Goal: Transaction & Acquisition: Purchase product/service

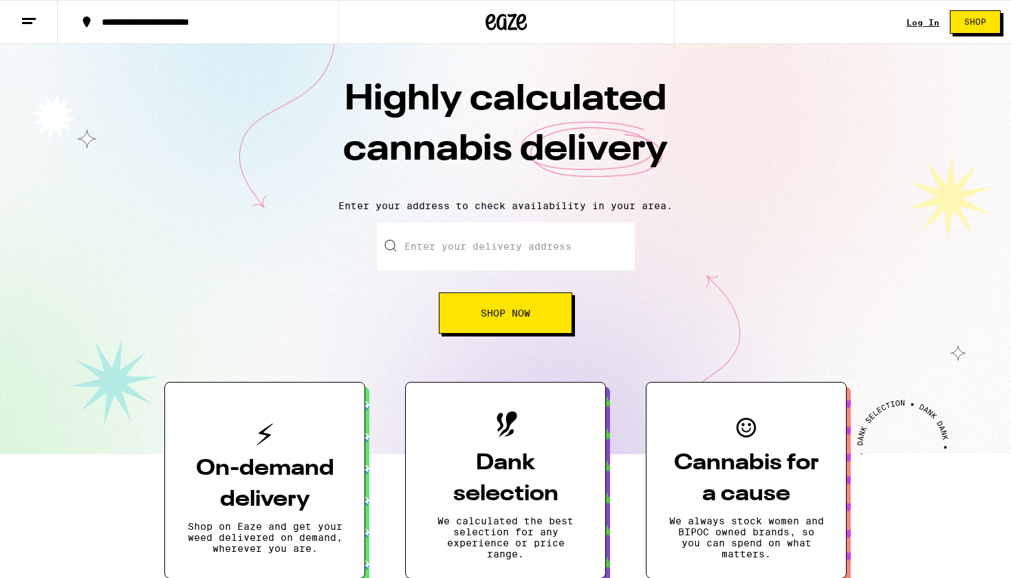
click at [530, 246] on input "Enter your delivery address" at bounding box center [506, 246] width 258 height 48
click at [36, 19] on line at bounding box center [29, 19] width 14 height 0
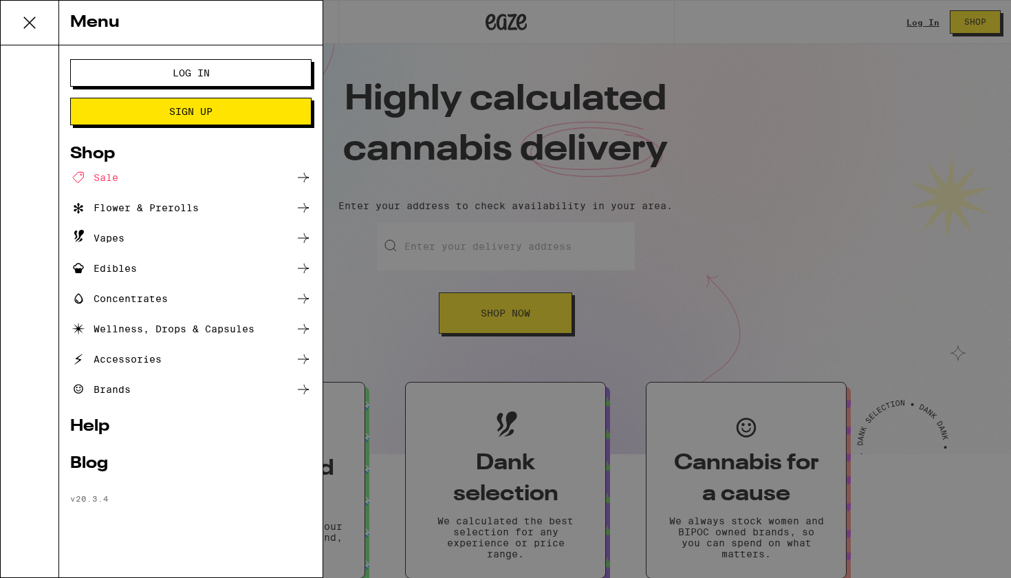
click at [184, 81] on button "Log In" at bounding box center [190, 73] width 241 height 28
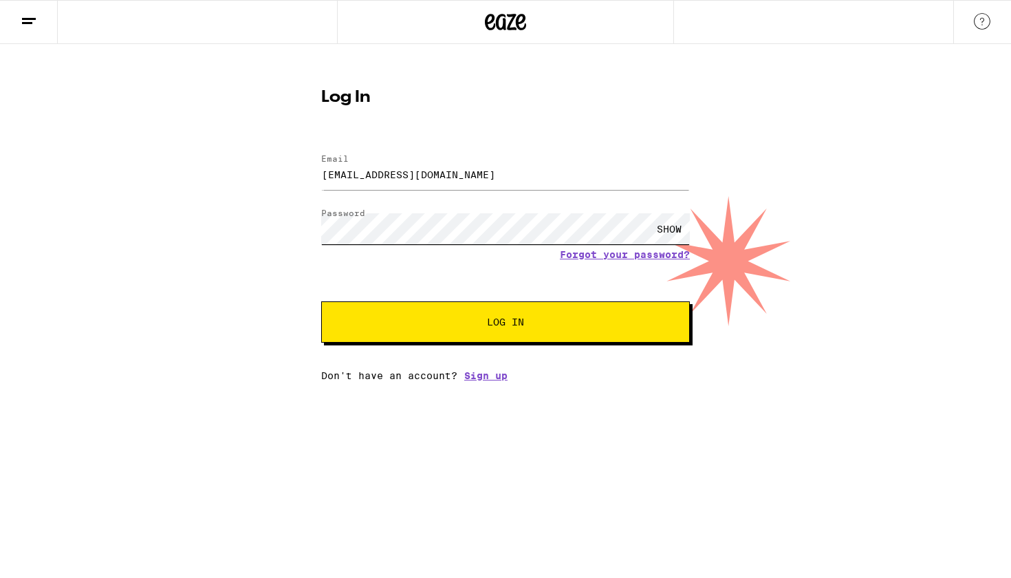
click at [506, 323] on button "Log In" at bounding box center [505, 321] width 369 height 41
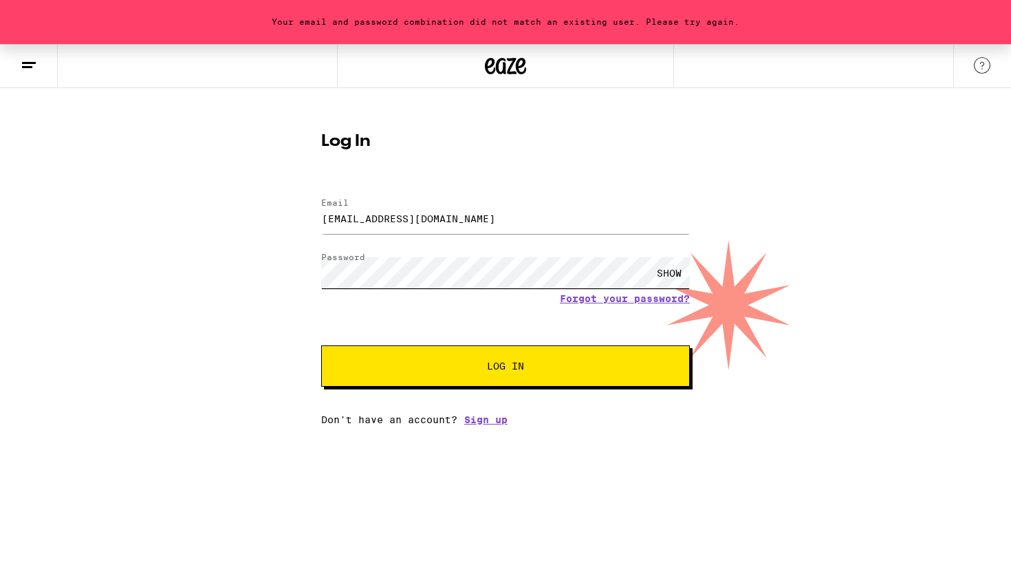
click at [506, 367] on button "Log In" at bounding box center [505, 365] width 369 height 41
click at [359, 228] on input "[EMAIL_ADDRESS][DOMAIN_NAME]" at bounding box center [505, 218] width 369 height 31
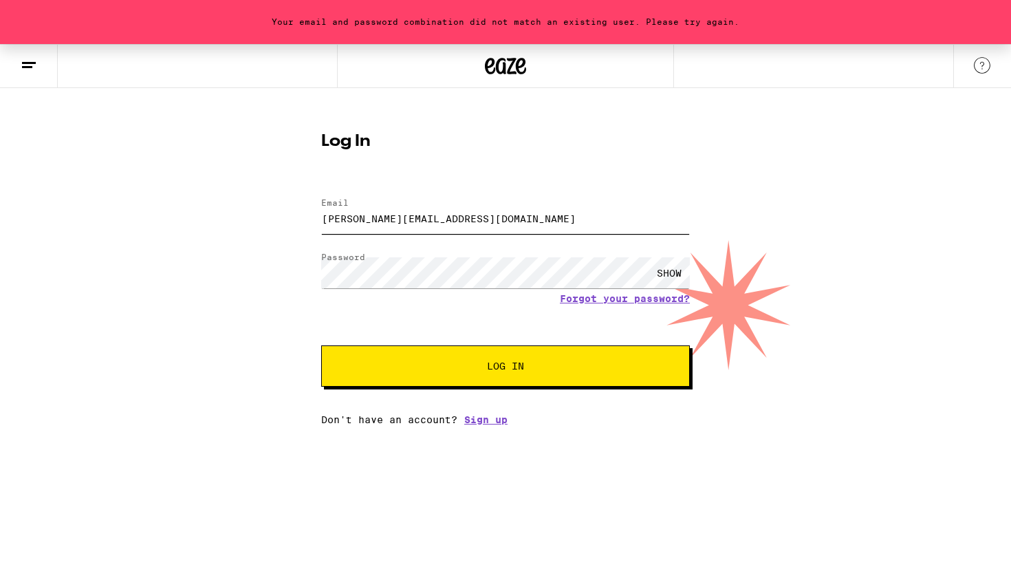
type input "[PERSON_NAME][EMAIL_ADDRESS][DOMAIN_NAME]"
click at [477, 367] on span "Log In" at bounding box center [505, 366] width 257 height 10
click at [506, 367] on button "Log In" at bounding box center [505, 365] width 369 height 41
click at [19, 66] on button at bounding box center [29, 66] width 58 height 43
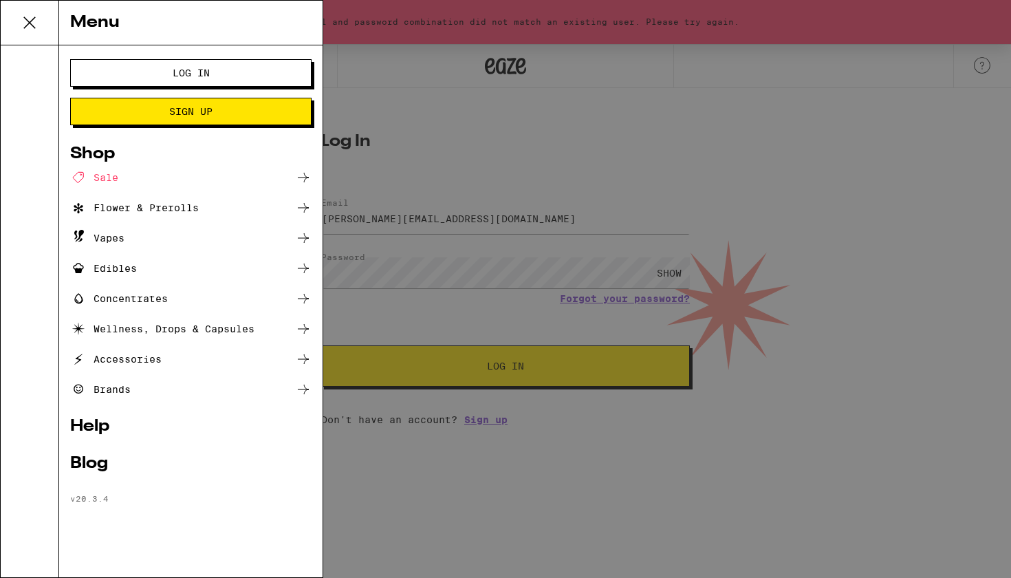
click at [555, 123] on div "Menu Log In Sign Up Shop Sale Flower & Prerolls Vapes Edibles Concentrates Well…" at bounding box center [505, 289] width 1011 height 578
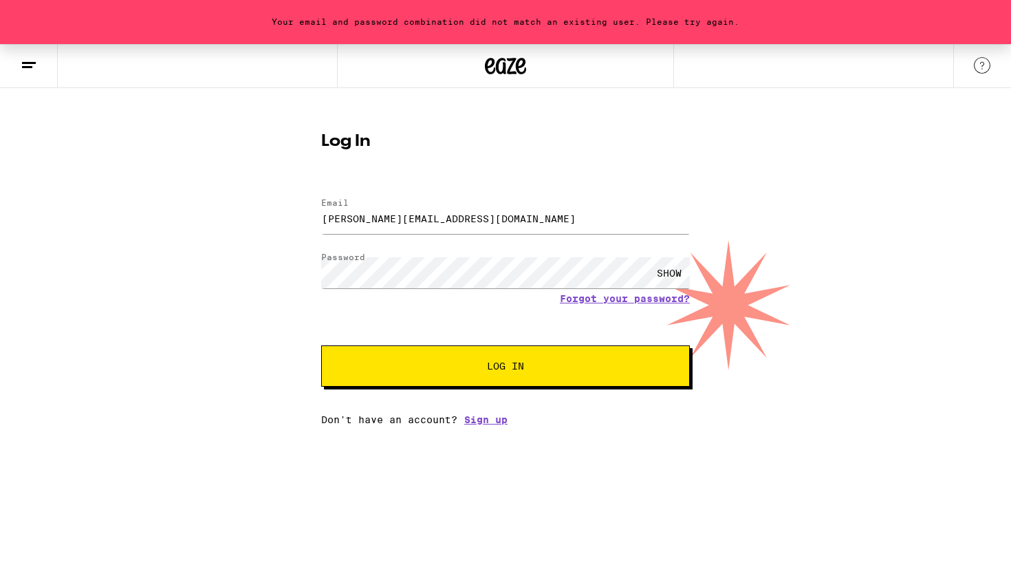
click at [514, 66] on icon at bounding box center [505, 66] width 41 height 25
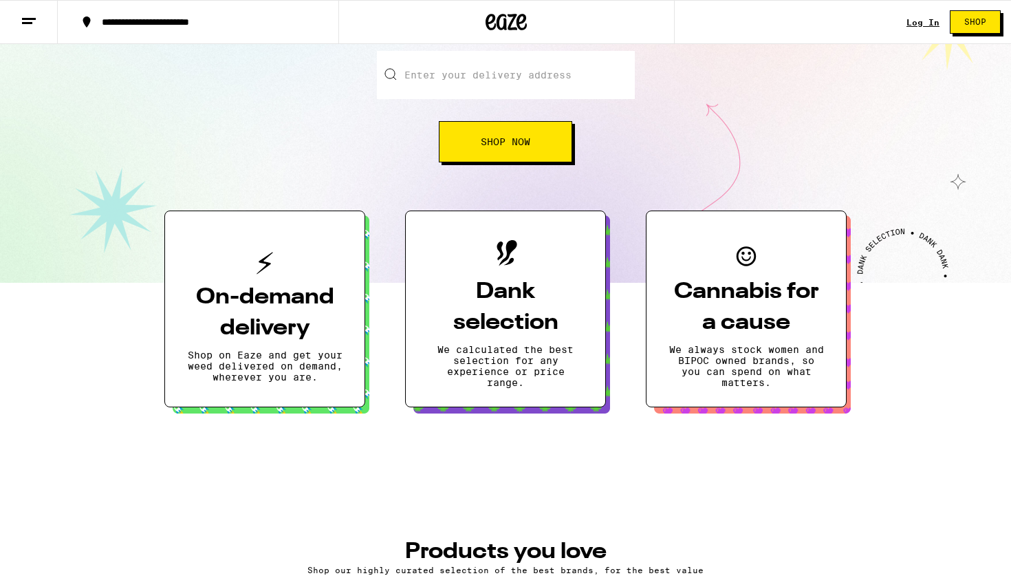
scroll to position [168, 0]
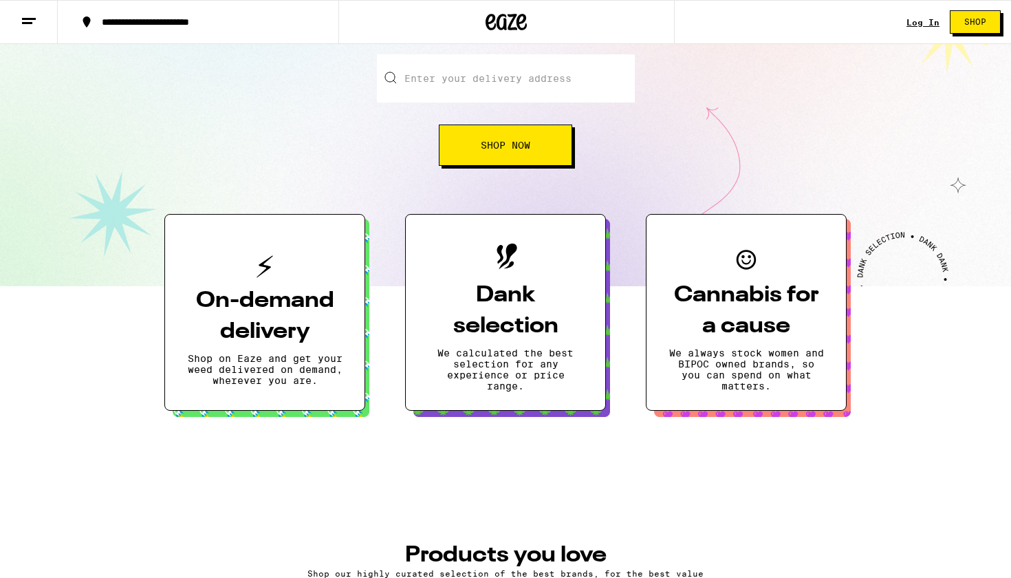
click at [971, 29] on button "Shop" at bounding box center [975, 21] width 51 height 23
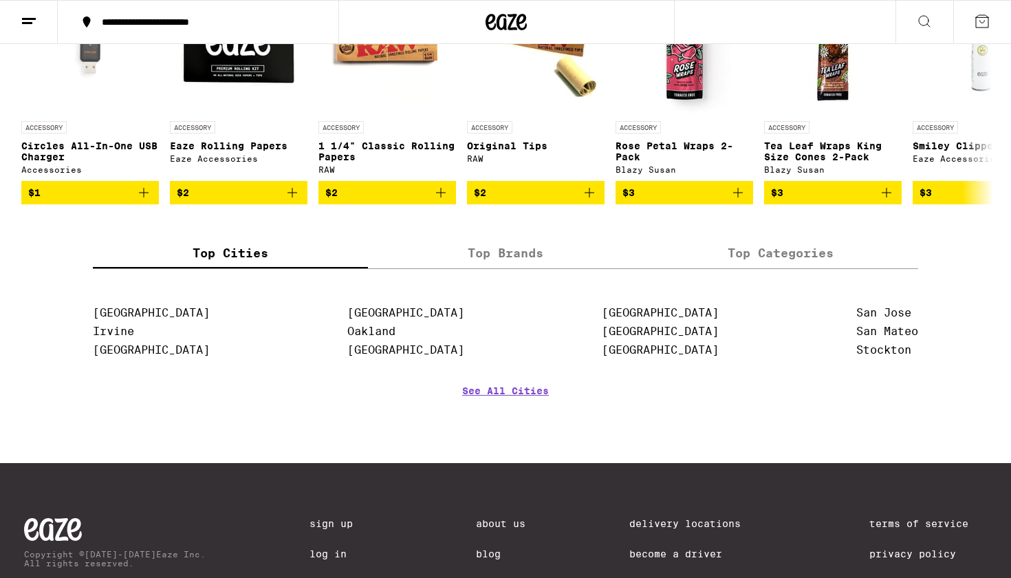
scroll to position [5227, 0]
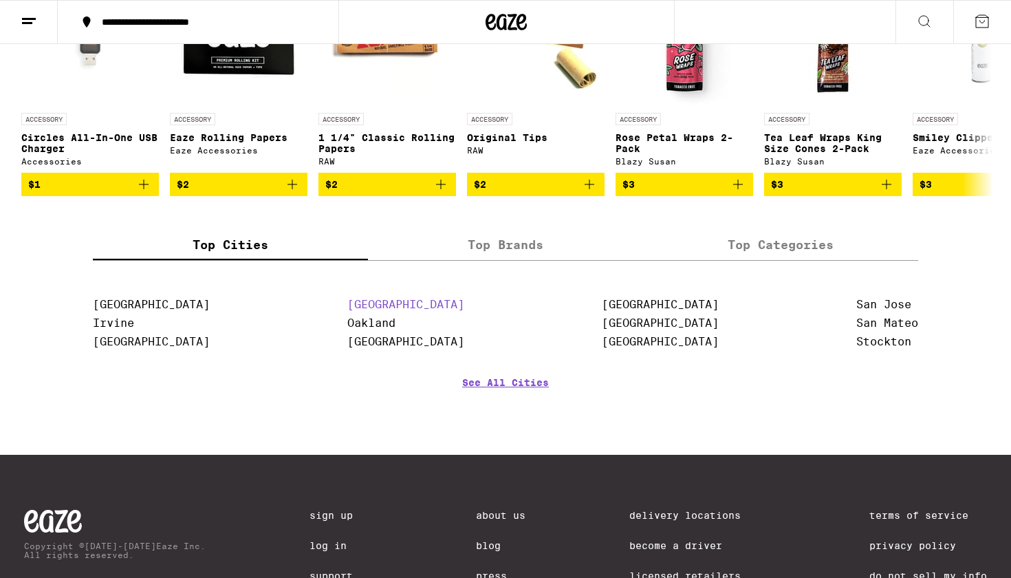
click at [393, 311] on link "[GEOGRAPHIC_DATA]" at bounding box center [405, 304] width 117 height 13
